Goal: Entertainment & Leisure: Consume media (video, audio)

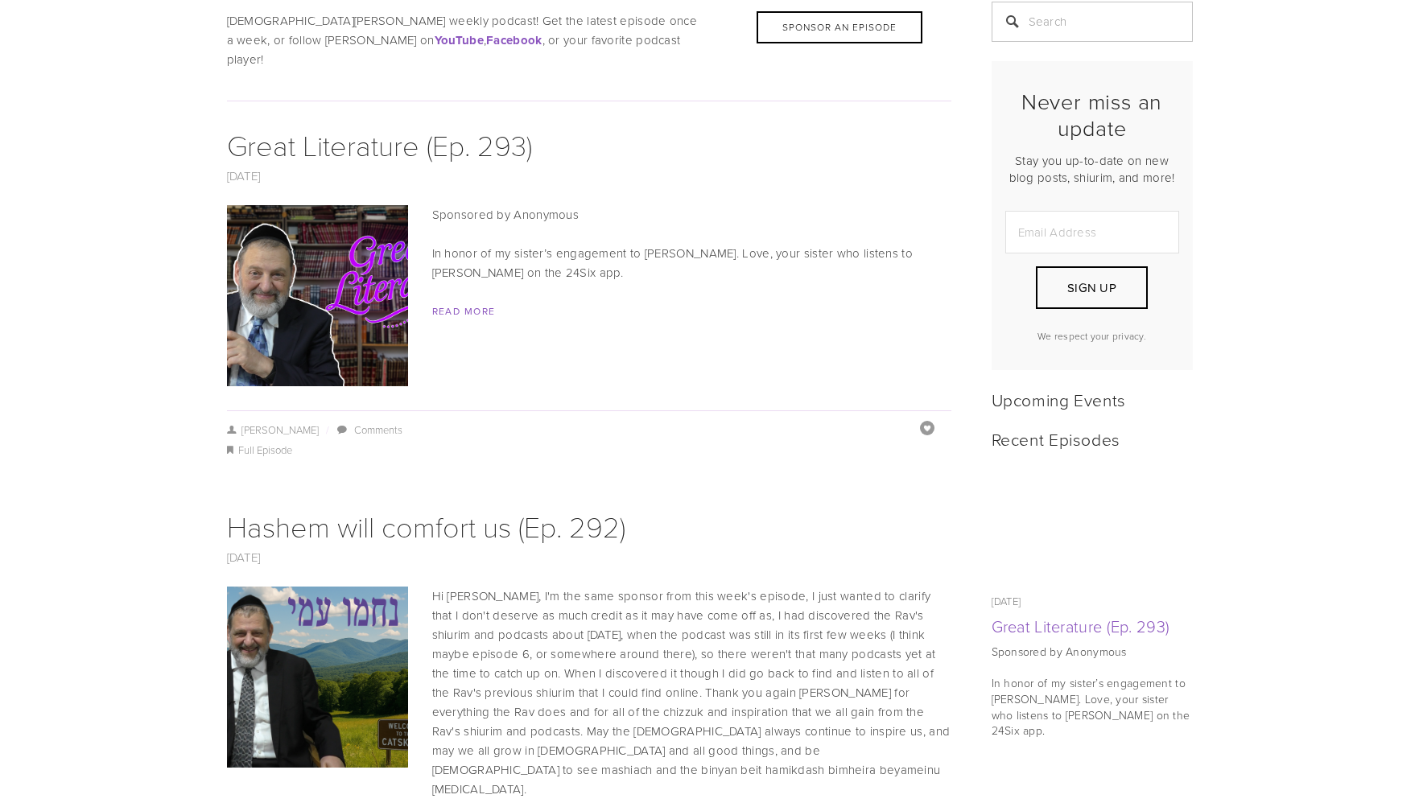
scroll to position [326, 0]
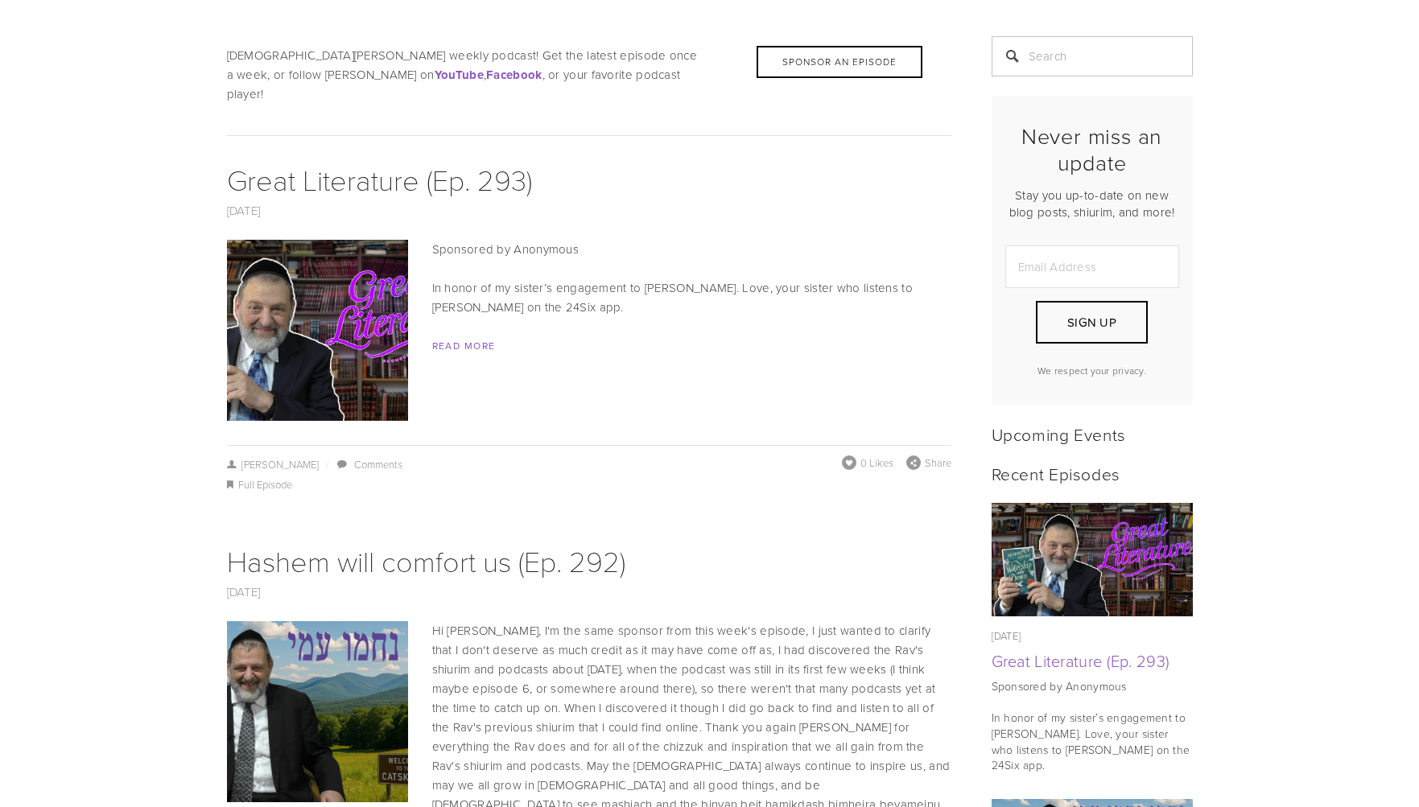
click at [364, 308] on img at bounding box center [317, 330] width 322 height 181
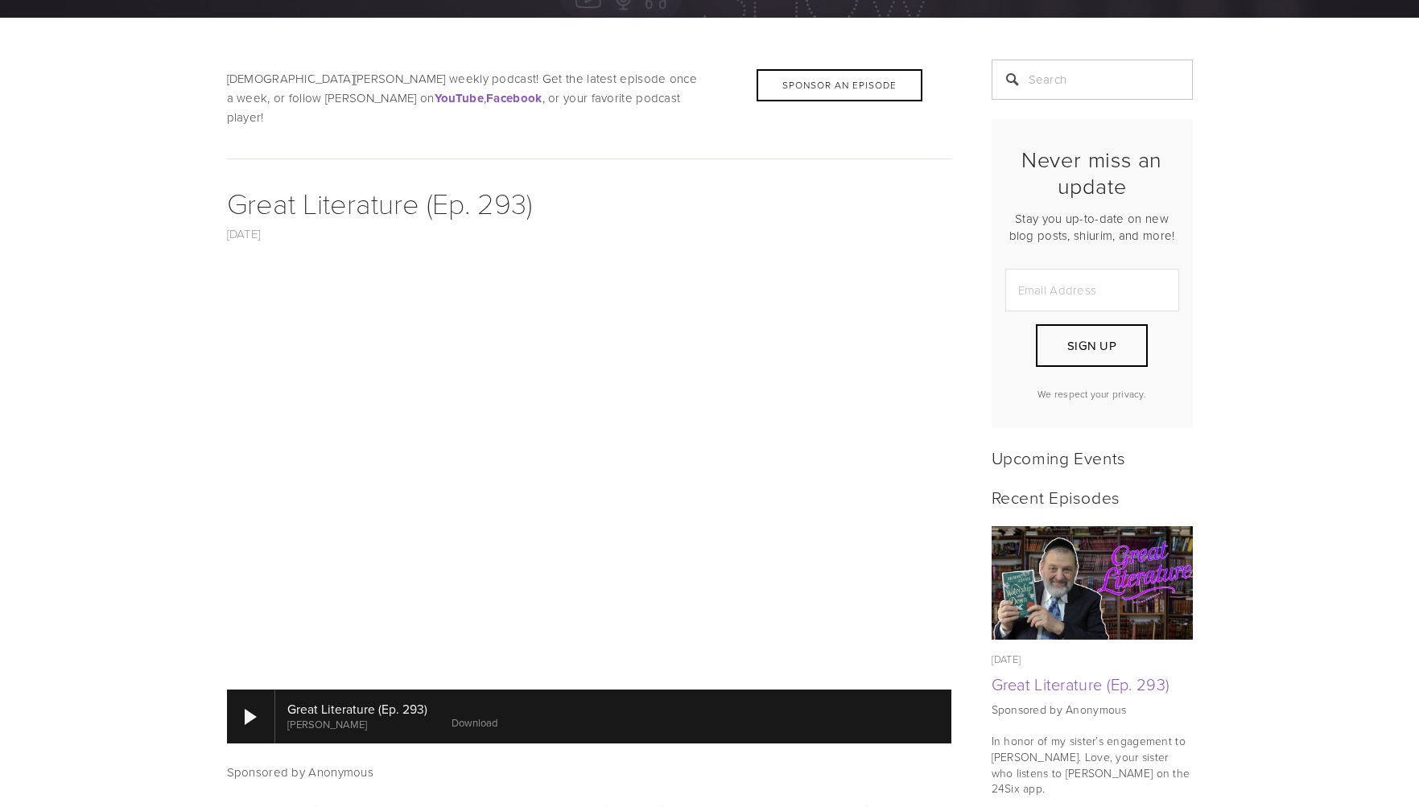
scroll to position [307, 0]
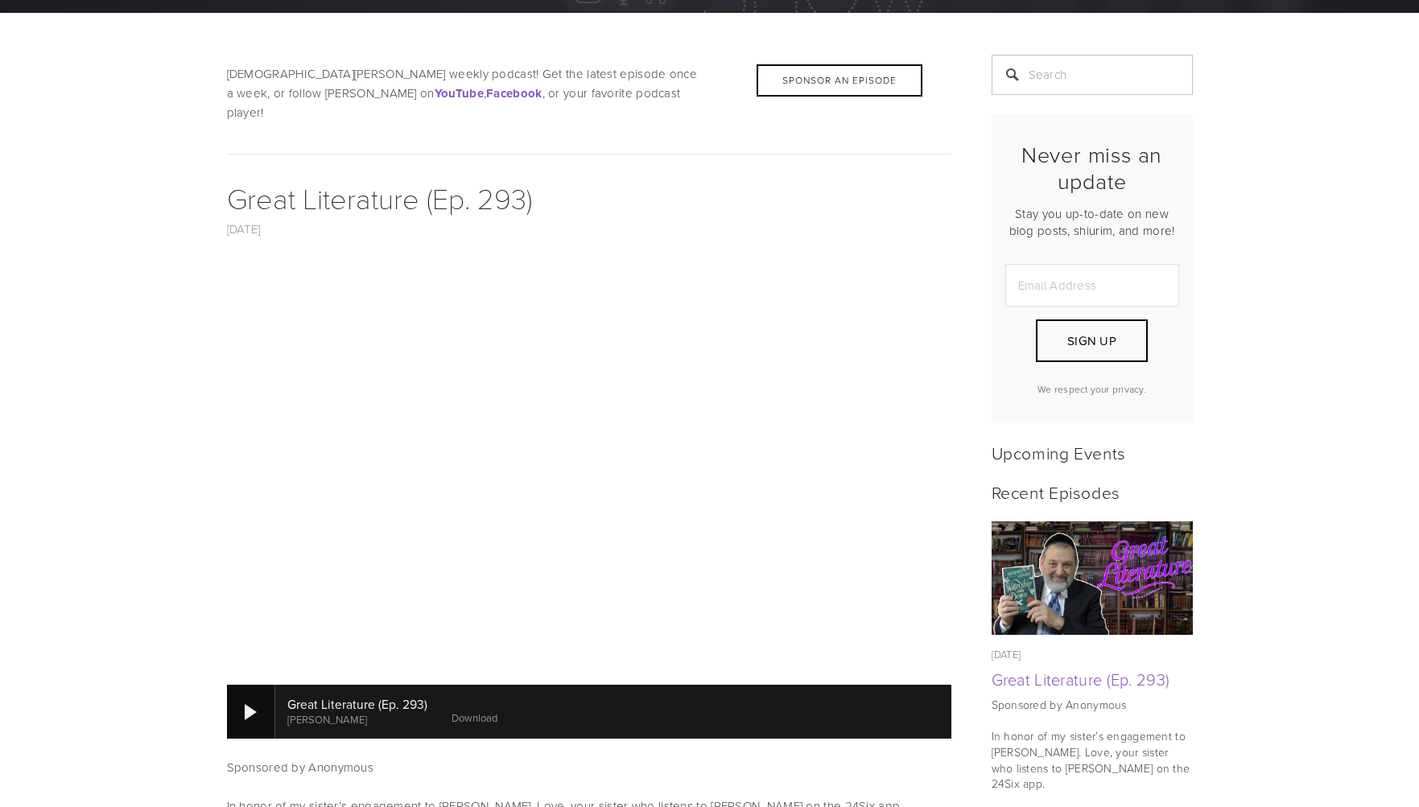
click at [251, 704] on div at bounding box center [251, 712] width 12 height 16
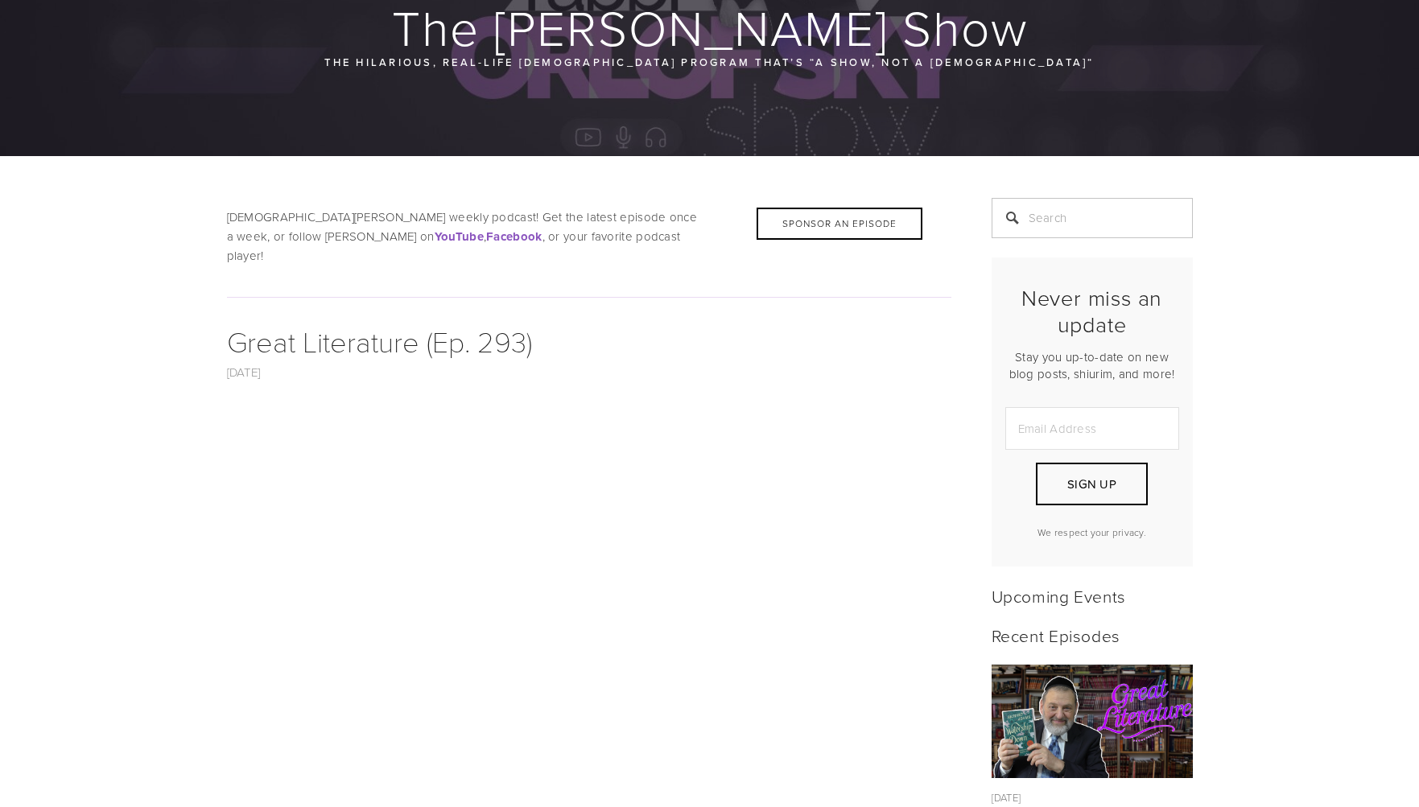
scroll to position [163, 0]
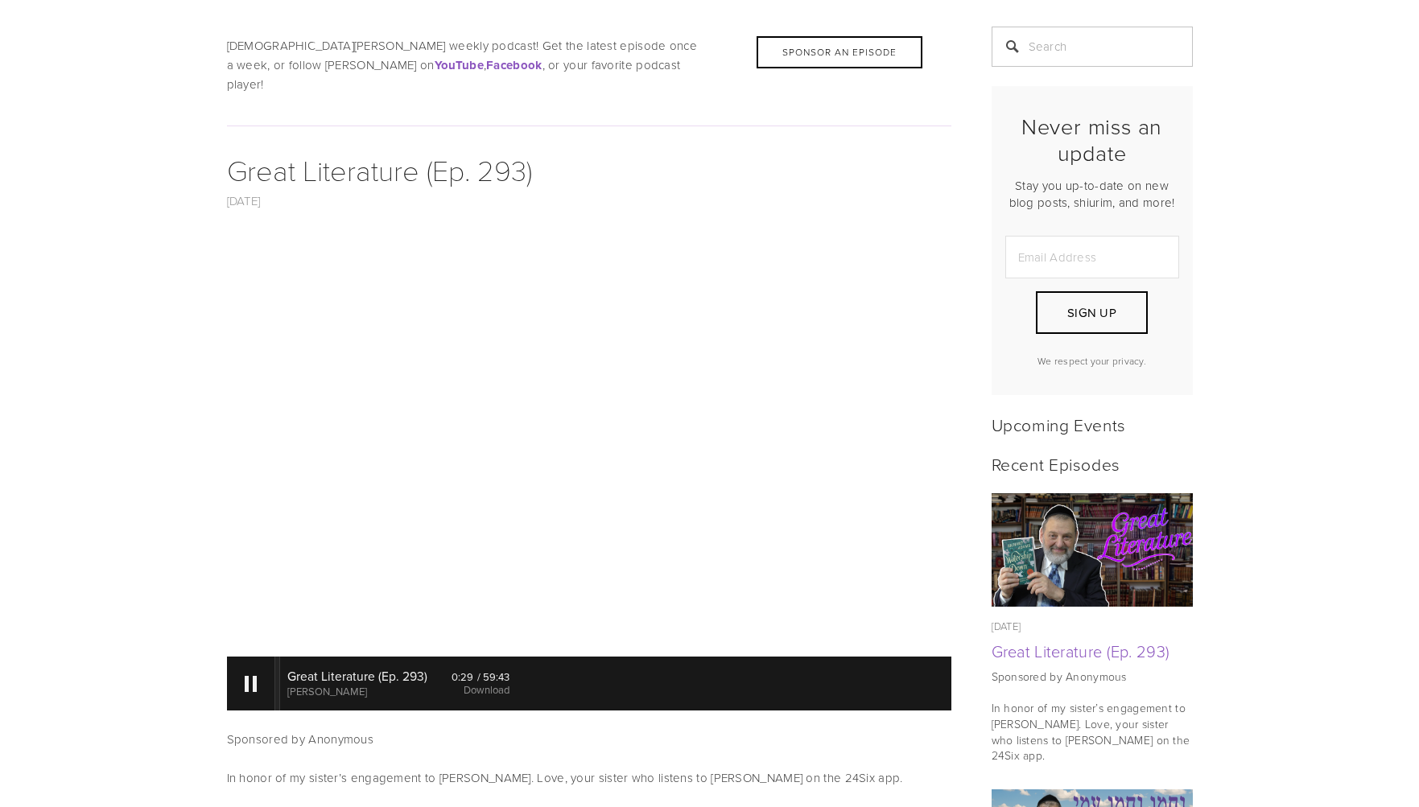
scroll to position [346, 0]
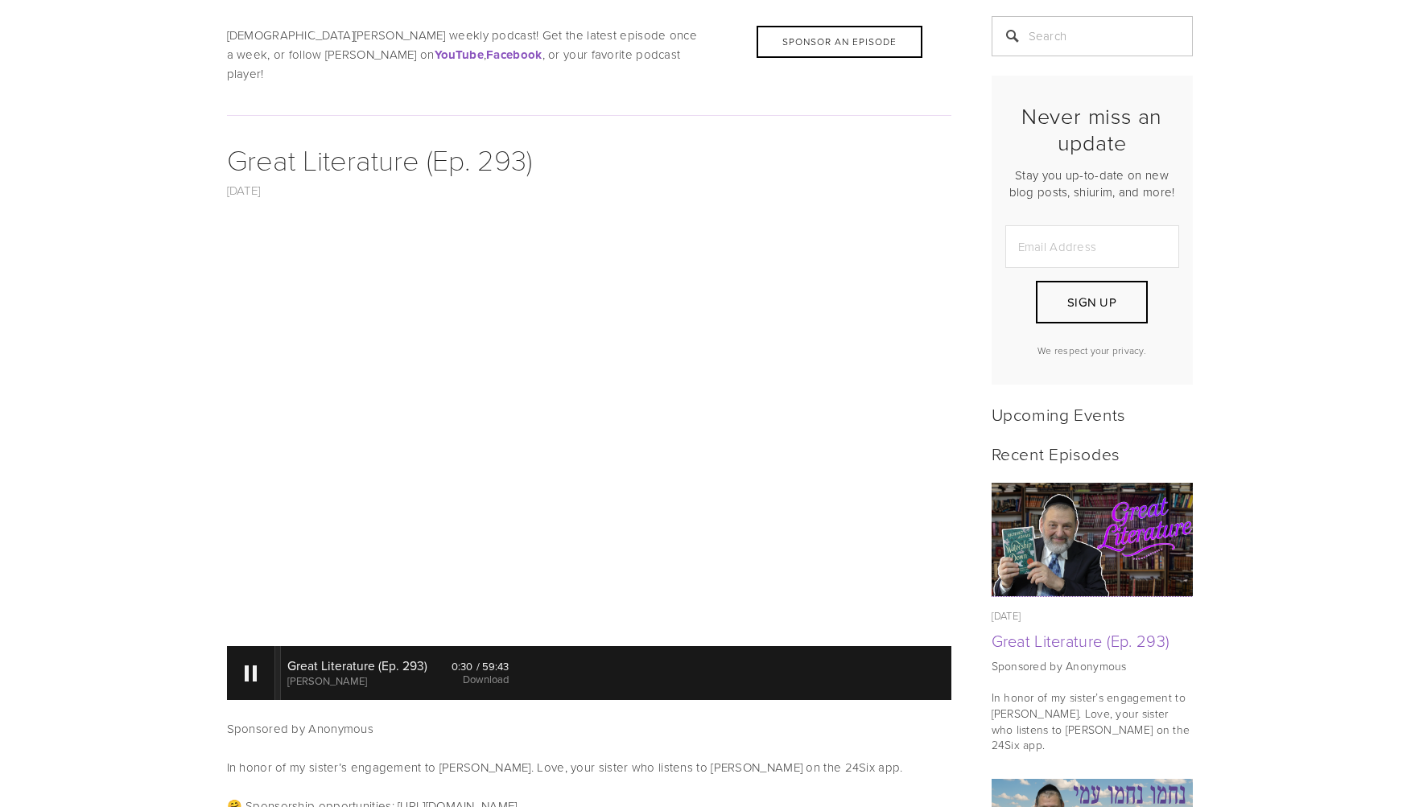
click at [1192, 540] on img at bounding box center [1092, 539] width 202 height 113
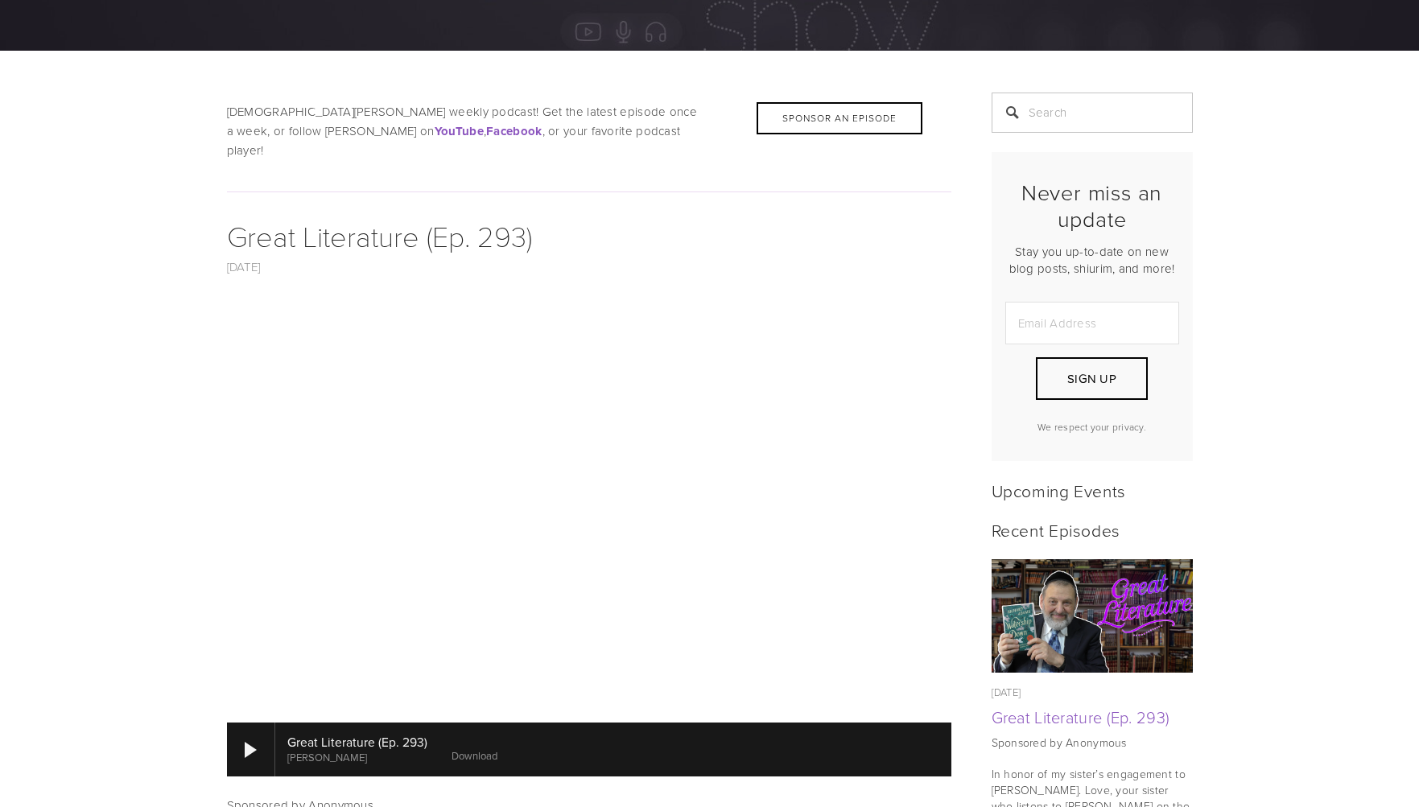
scroll to position [282, 0]
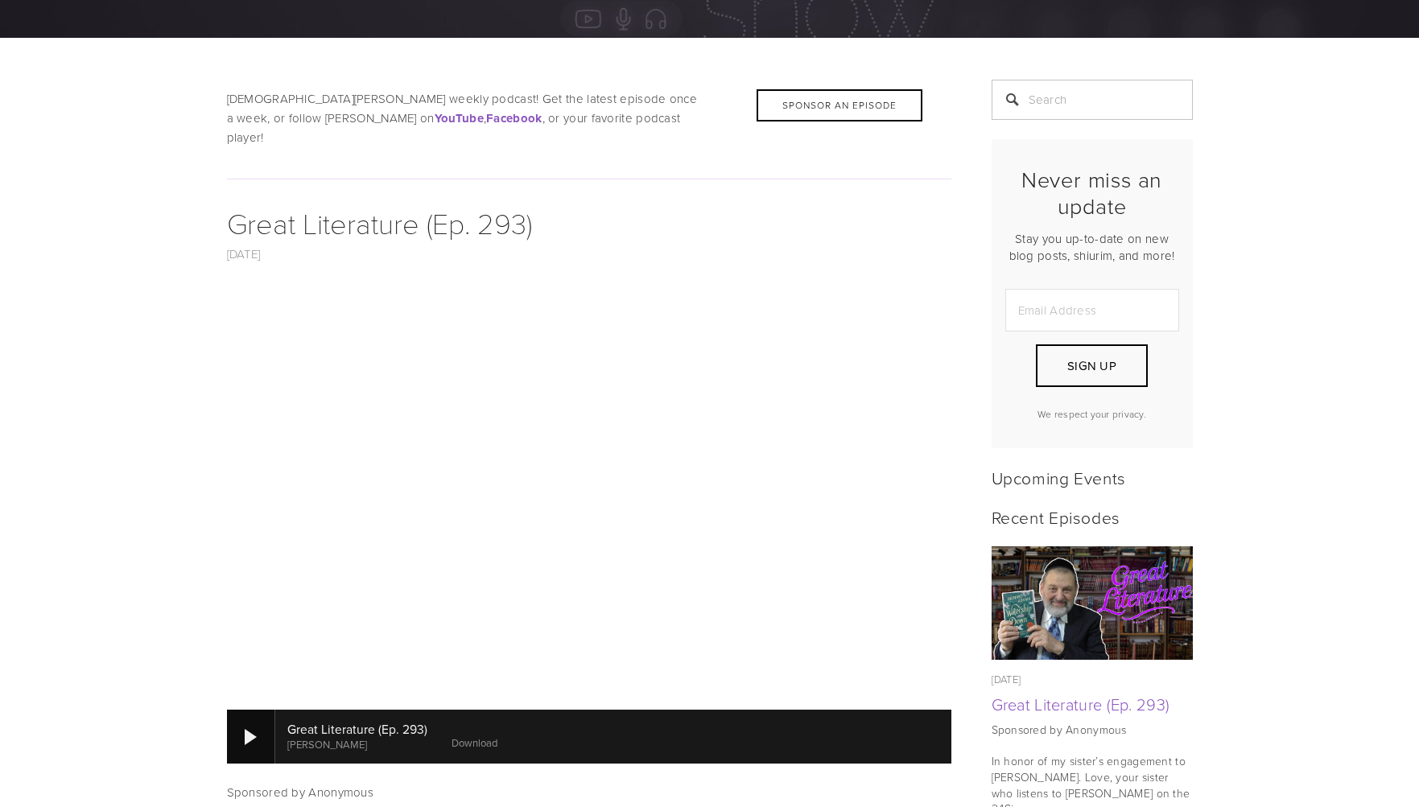
click at [241, 715] on div at bounding box center [251, 736] width 48 height 53
click at [256, 729] on div at bounding box center [251, 737] width 12 height 16
